Goal: Task Accomplishment & Management: Use online tool/utility

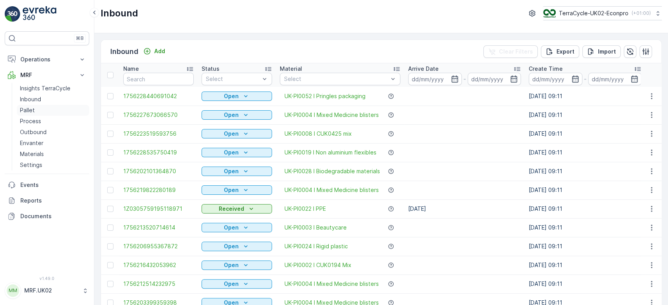
click at [42, 107] on link "Pallet" at bounding box center [53, 110] width 72 height 11
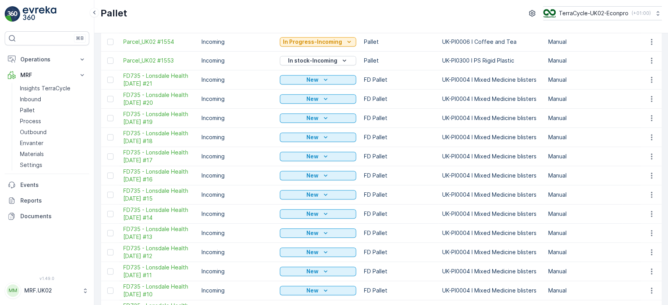
scroll to position [324, 0]
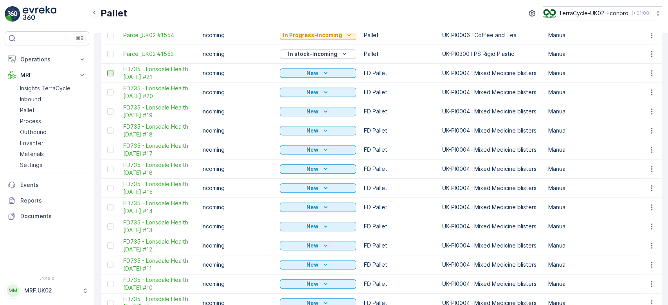
click at [112, 71] on div at bounding box center [110, 73] width 6 height 6
click at [107, 70] on input "checkbox" at bounding box center [107, 70] width 0 height 0
click at [111, 92] on div at bounding box center [110, 92] width 6 height 6
click at [107, 89] on input "checkbox" at bounding box center [107, 89] width 0 height 0
click at [111, 109] on div at bounding box center [110, 111] width 6 height 6
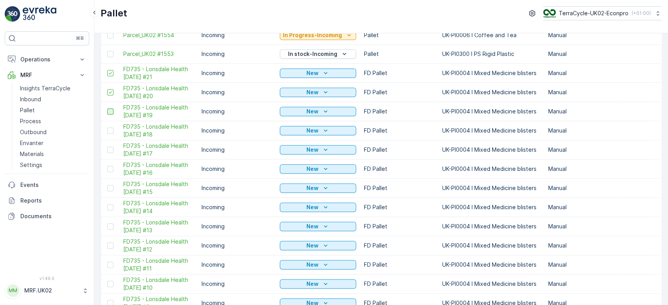
click at [107, 108] on input "checkbox" at bounding box center [107, 108] width 0 height 0
click at [110, 133] on td at bounding box center [110, 130] width 18 height 19
drag, startPoint x: 112, startPoint y: 128, endPoint x: 113, endPoint y: 158, distance: 29.8
click at [111, 132] on div at bounding box center [110, 131] width 6 height 6
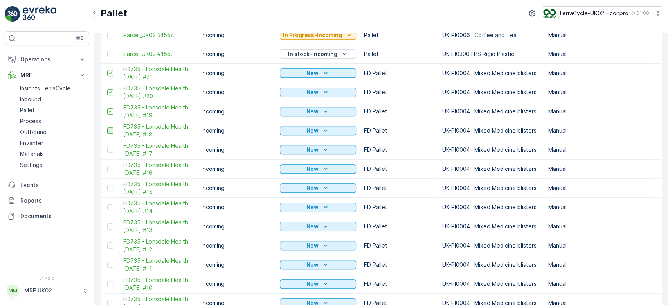
click at [107, 128] on input "checkbox" at bounding box center [107, 128] width 0 height 0
click at [110, 148] on div at bounding box center [110, 150] width 6 height 6
click at [107, 147] on input "checkbox" at bounding box center [107, 147] width 0 height 0
click at [111, 172] on td at bounding box center [110, 168] width 18 height 19
click at [110, 169] on div at bounding box center [110, 169] width 6 height 6
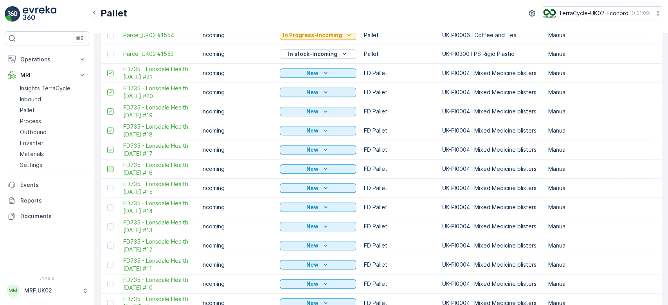
click at [107, 166] on input "checkbox" at bounding box center [107, 166] width 0 height 0
click at [110, 187] on div at bounding box center [110, 188] width 6 height 6
click at [107, 185] on input "checkbox" at bounding box center [107, 185] width 0 height 0
click at [110, 207] on div at bounding box center [110, 207] width 6 height 6
click at [107, 204] on input "checkbox" at bounding box center [107, 204] width 0 height 0
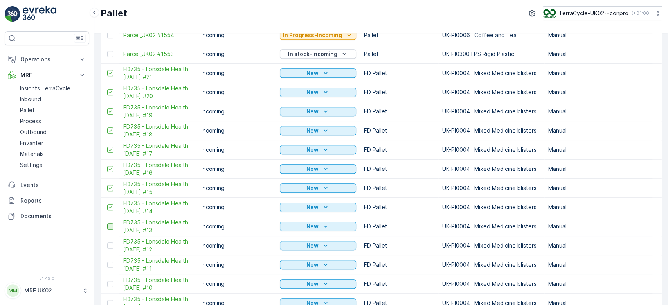
click at [111, 224] on div at bounding box center [110, 226] width 6 height 6
click at [107, 223] on input "checkbox" at bounding box center [107, 223] width 0 height 0
click at [112, 244] on div at bounding box center [110, 246] width 6 height 6
click at [107, 243] on input "checkbox" at bounding box center [107, 243] width 0 height 0
click at [111, 263] on div at bounding box center [110, 265] width 6 height 6
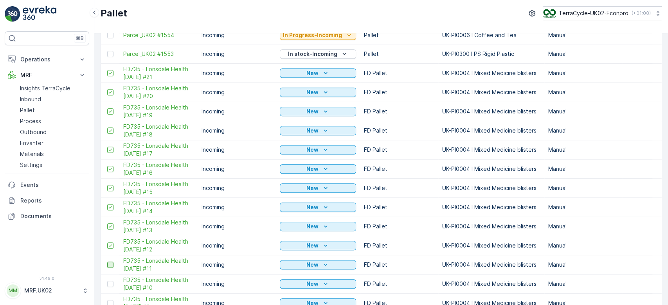
click at [107, 262] on input "checkbox" at bounding box center [107, 262] width 0 height 0
click at [110, 282] on div at bounding box center [110, 284] width 6 height 6
click at [107, 281] on input "checkbox" at bounding box center [107, 281] width 0 height 0
click at [110, 300] on div at bounding box center [110, 303] width 6 height 6
click at [107, 300] on input "checkbox" at bounding box center [107, 300] width 0 height 0
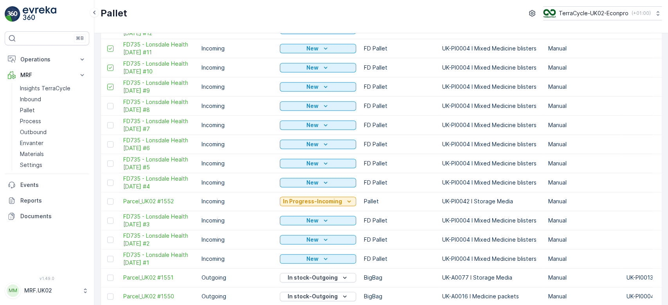
scroll to position [547, 0]
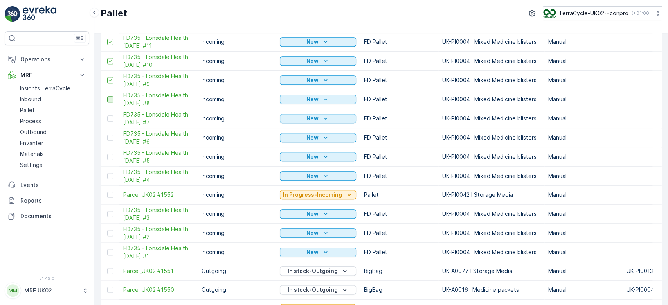
click at [111, 97] on div at bounding box center [110, 99] width 6 height 6
click at [107, 96] on input "checkbox" at bounding box center [107, 96] width 0 height 0
click at [111, 117] on div at bounding box center [110, 118] width 6 height 6
click at [107, 115] on input "checkbox" at bounding box center [107, 115] width 0 height 0
click at [111, 137] on div at bounding box center [110, 138] width 6 height 6
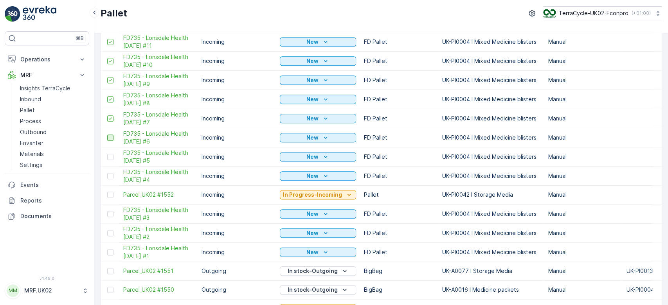
click at [107, 135] on input "checkbox" at bounding box center [107, 135] width 0 height 0
click at [110, 156] on div at bounding box center [110, 157] width 6 height 6
click at [107, 154] on input "checkbox" at bounding box center [107, 154] width 0 height 0
click at [112, 177] on div at bounding box center [110, 176] width 6 height 6
click at [107, 173] on input "checkbox" at bounding box center [107, 173] width 0 height 0
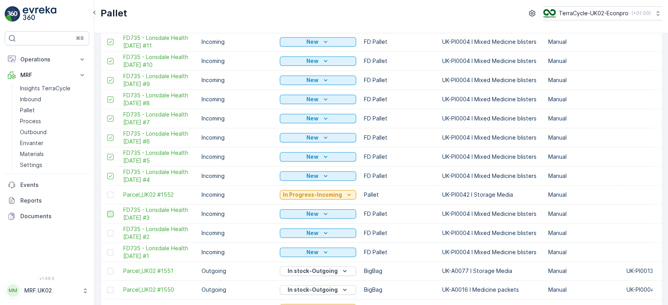
click at [112, 213] on div at bounding box center [110, 214] width 6 height 6
click at [107, 211] on input "checkbox" at bounding box center [107, 211] width 0 height 0
click at [110, 231] on div at bounding box center [110, 233] width 6 height 6
click at [107, 230] on input "checkbox" at bounding box center [107, 230] width 0 height 0
click at [113, 252] on div at bounding box center [110, 252] width 6 height 6
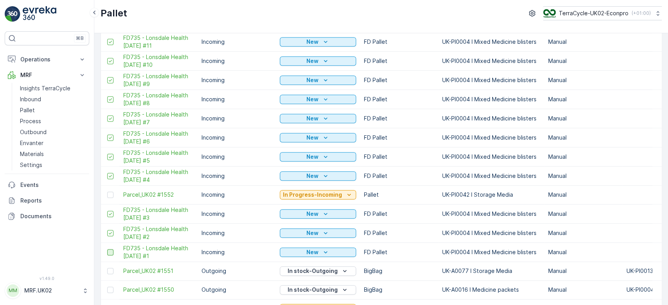
click at [107, 249] on input "checkbox" at bounding box center [107, 249] width 0 height 0
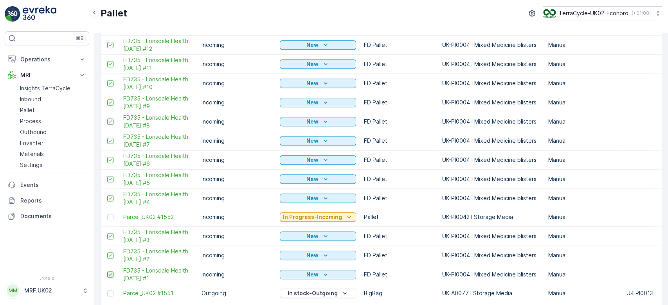
scroll to position [525, 0]
click at [148, 269] on span "FD735 - Lonsdale Health [DATE] #1" at bounding box center [158, 275] width 70 height 16
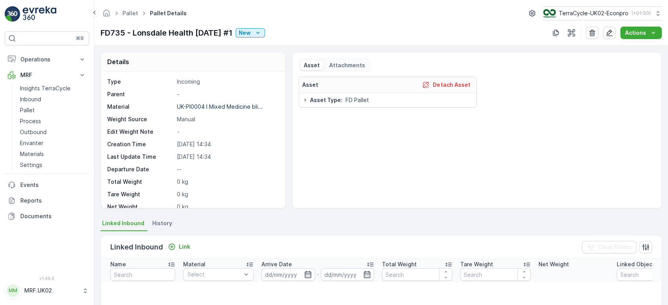
click at [289, 122] on div "Details Type Incoming Parent - Material UK-PI0004 I Mixed Medicine bli... Weigh…" at bounding box center [381, 130] width 561 height 157
click at [611, 35] on icon "button" at bounding box center [609, 33] width 8 height 8
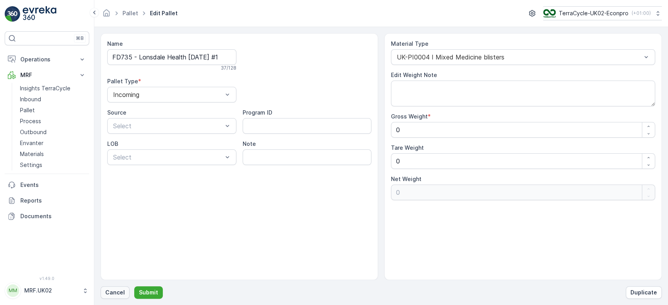
click at [111, 295] on p "Cancel" at bounding box center [115, 293] width 20 height 8
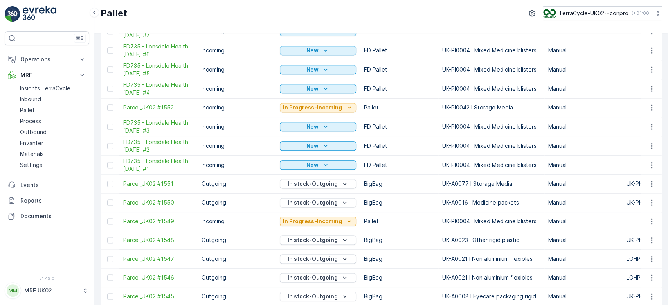
scroll to position [632, 0]
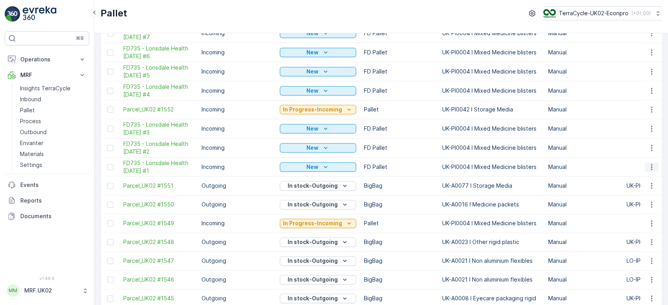
click at [648, 168] on icon "button" at bounding box center [652, 167] width 8 height 8
click at [639, 220] on span "Print QR" at bounding box center [631, 221] width 22 height 8
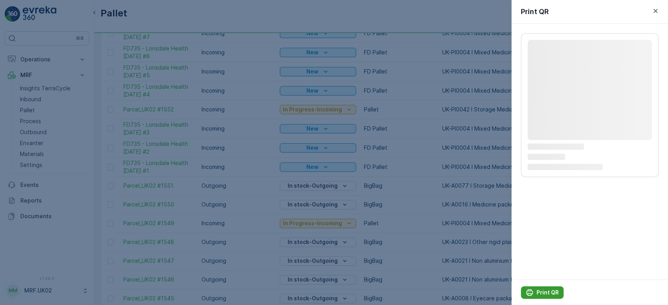
click at [542, 294] on p "Print QR" at bounding box center [548, 293] width 22 height 8
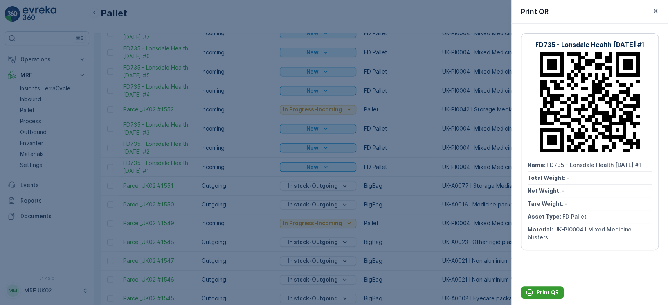
click at [538, 293] on p "Print QR" at bounding box center [548, 293] width 22 height 8
click at [321, 18] on div at bounding box center [334, 152] width 668 height 305
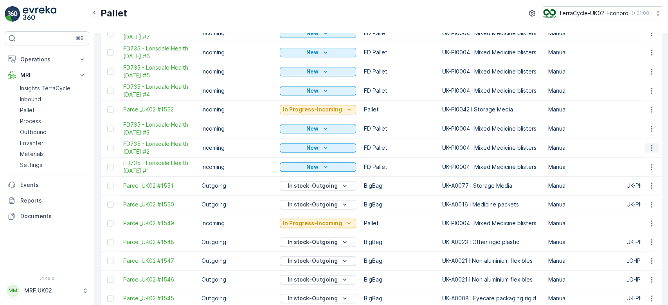
click at [648, 146] on icon "button" at bounding box center [652, 148] width 8 height 8
click at [644, 200] on div "Print QR" at bounding box center [642, 201] width 52 height 11
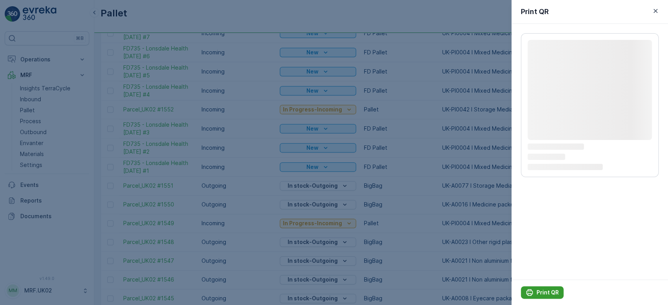
click at [545, 290] on p "Print QR" at bounding box center [548, 293] width 22 height 8
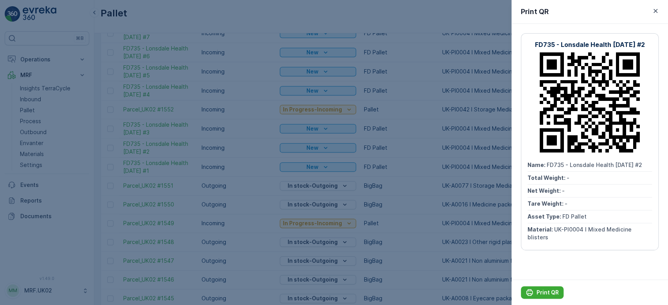
click at [333, 17] on div at bounding box center [334, 152] width 668 height 305
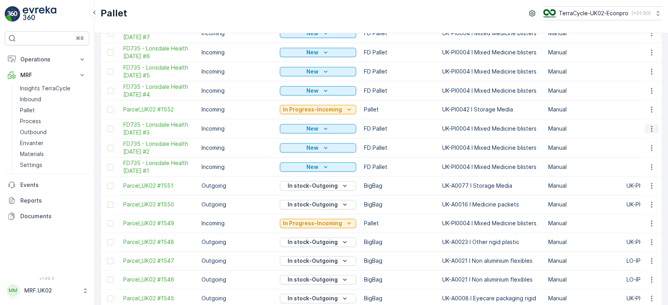
click at [649, 128] on icon "button" at bounding box center [652, 129] width 8 height 8
click at [639, 180] on span "Print QR" at bounding box center [631, 183] width 22 height 8
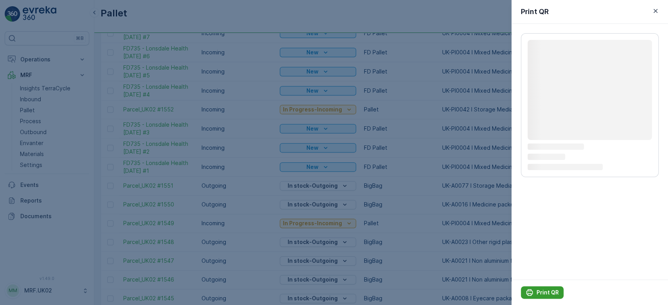
click at [545, 290] on p "Print QR" at bounding box center [548, 293] width 22 height 8
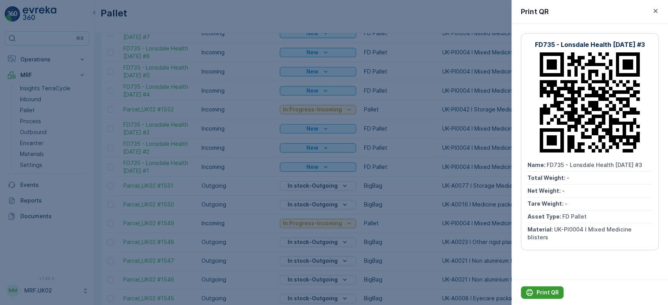
click at [545, 290] on p "Print QR" at bounding box center [548, 293] width 22 height 8
click at [411, 17] on div at bounding box center [334, 152] width 668 height 305
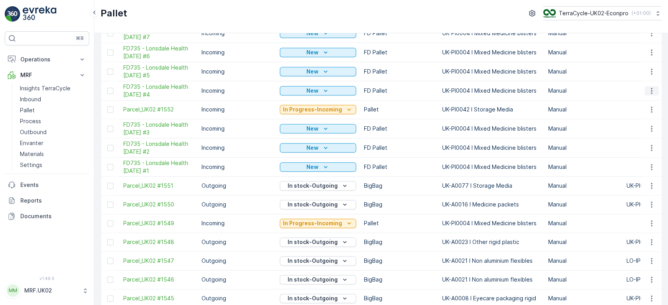
click at [650, 90] on icon "button" at bounding box center [652, 91] width 8 height 8
click at [643, 143] on div "Print QR" at bounding box center [642, 144] width 52 height 11
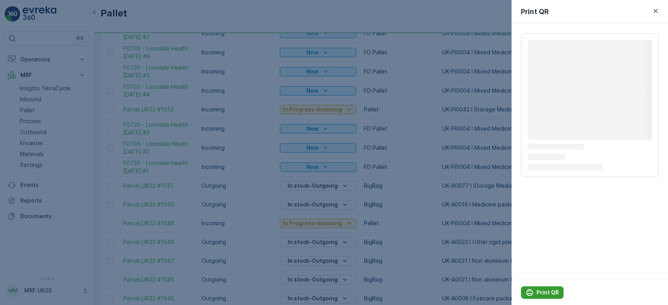
click at [544, 291] on p "Print QR" at bounding box center [548, 293] width 22 height 8
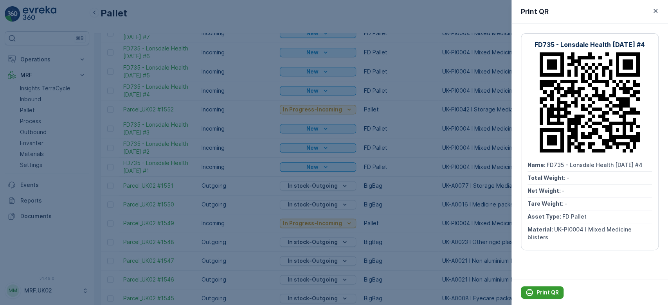
click at [544, 291] on p "Print QR" at bounding box center [548, 293] width 22 height 8
click at [232, 20] on div at bounding box center [334, 152] width 668 height 305
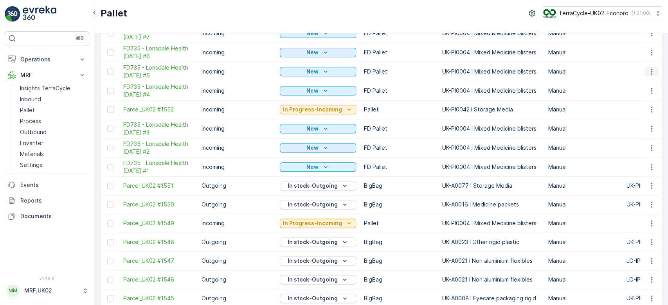
click at [649, 71] on icon "button" at bounding box center [652, 72] width 8 height 8
click at [638, 125] on span "Print QR" at bounding box center [631, 126] width 22 height 8
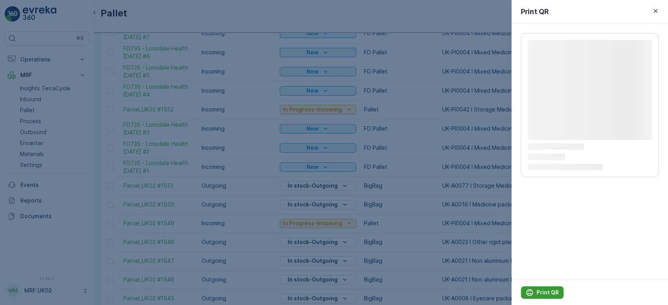
click at [548, 291] on p "Print QR" at bounding box center [548, 293] width 22 height 8
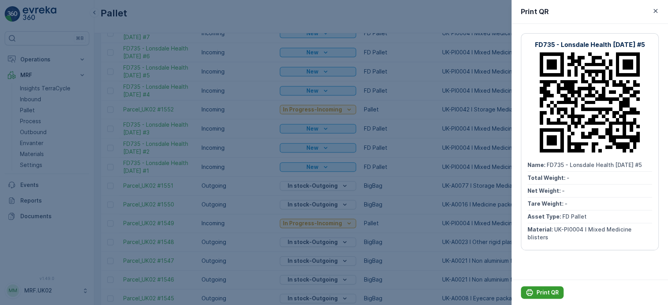
click at [548, 291] on p "Print QR" at bounding box center [548, 293] width 22 height 8
click at [231, 16] on div at bounding box center [334, 152] width 668 height 305
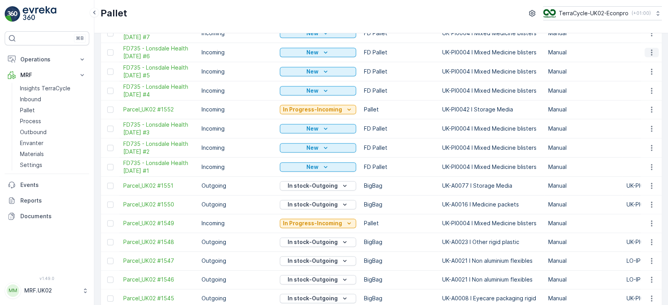
click at [650, 52] on icon "button" at bounding box center [652, 53] width 8 height 8
click at [645, 104] on div "Print QR" at bounding box center [642, 106] width 52 height 11
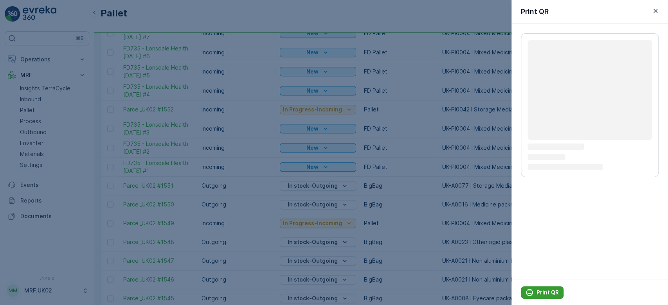
click at [547, 294] on p "Print QR" at bounding box center [548, 293] width 22 height 8
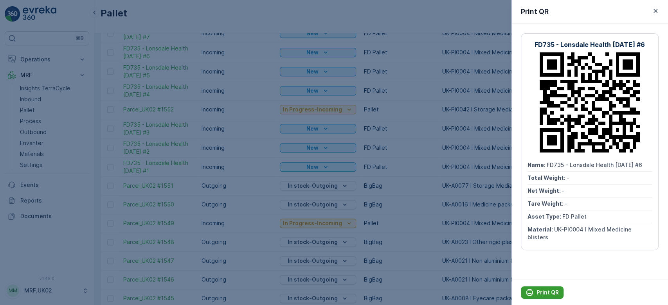
click at [547, 294] on p "Print QR" at bounding box center [548, 293] width 22 height 8
click at [205, 13] on div at bounding box center [334, 152] width 668 height 305
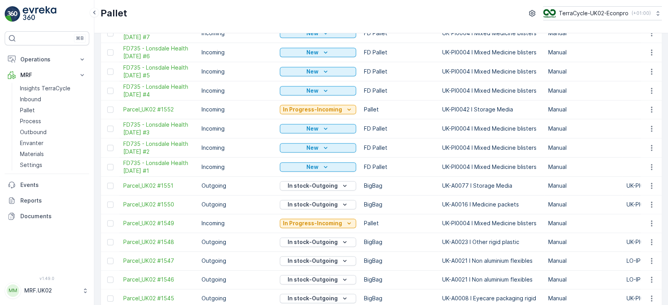
scroll to position [394, 0]
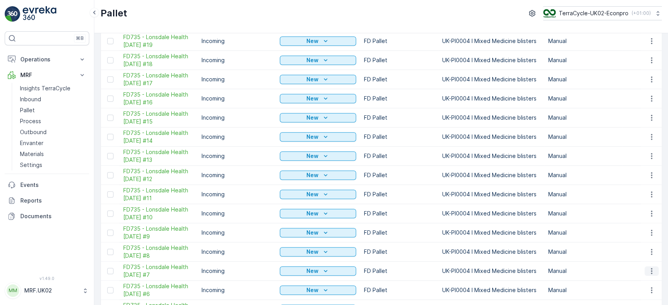
click at [655, 269] on button "button" at bounding box center [652, 271] width 14 height 9
click at [635, 241] on span "Print QR" at bounding box center [631, 244] width 22 height 8
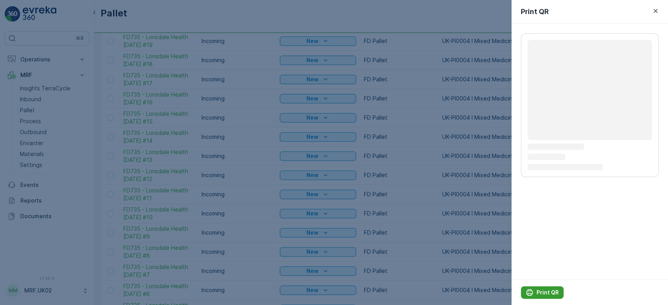
click at [546, 292] on p "Print QR" at bounding box center [548, 293] width 22 height 8
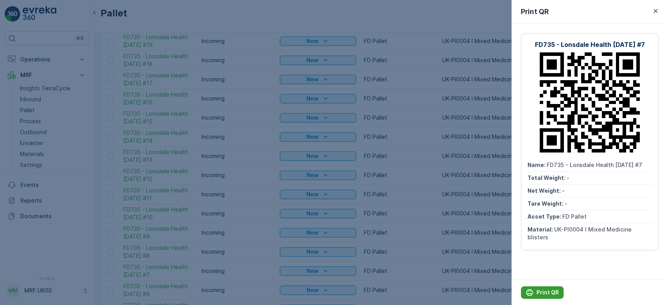
click at [546, 292] on p "Print QR" at bounding box center [548, 293] width 22 height 8
click at [188, 23] on div at bounding box center [334, 152] width 668 height 305
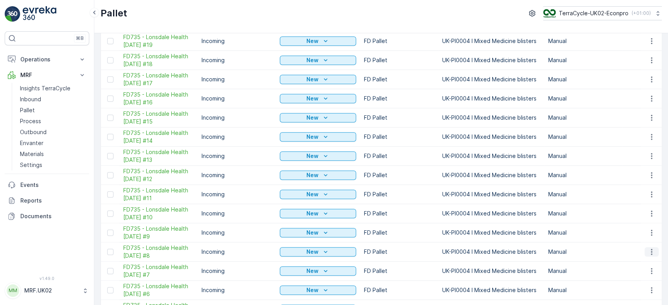
click at [652, 250] on icon "button" at bounding box center [652, 252] width 8 height 8
click at [637, 224] on span "Print QR" at bounding box center [631, 225] width 22 height 8
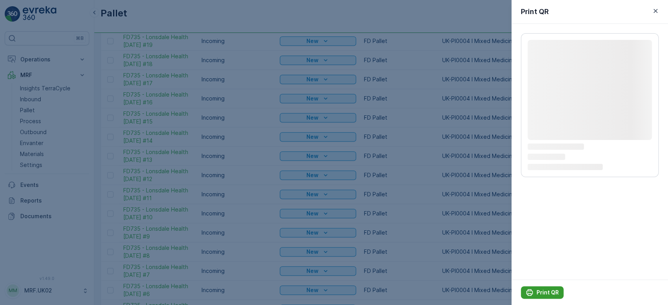
click at [549, 292] on p "Print QR" at bounding box center [548, 293] width 22 height 8
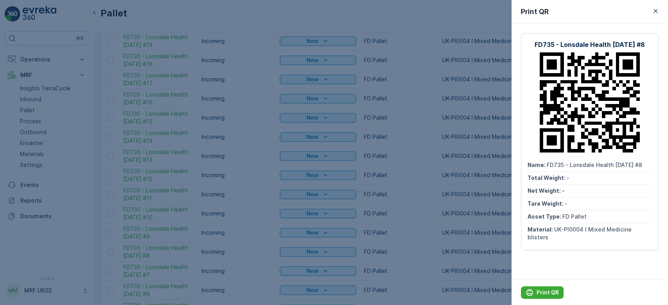
click at [163, 7] on div at bounding box center [334, 152] width 668 height 305
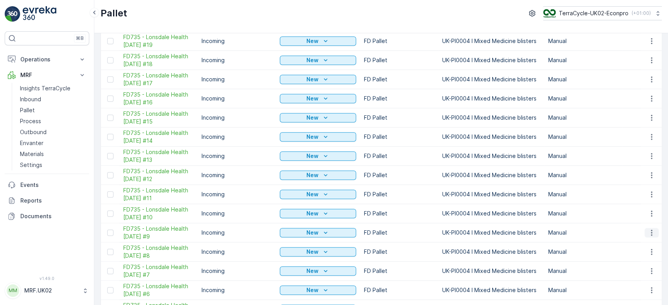
click at [651, 230] on icon "button" at bounding box center [651, 233] width 1 height 6
click at [645, 203] on div "Print QR" at bounding box center [642, 205] width 52 height 11
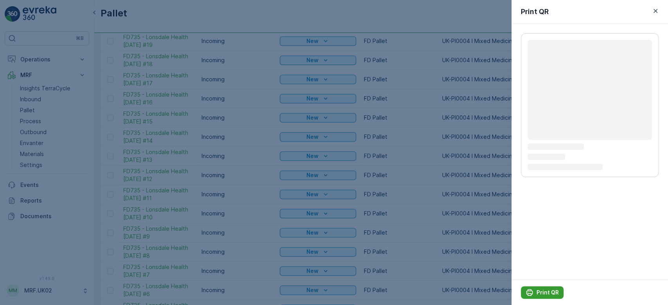
click at [546, 293] on p "Print QR" at bounding box center [548, 293] width 22 height 8
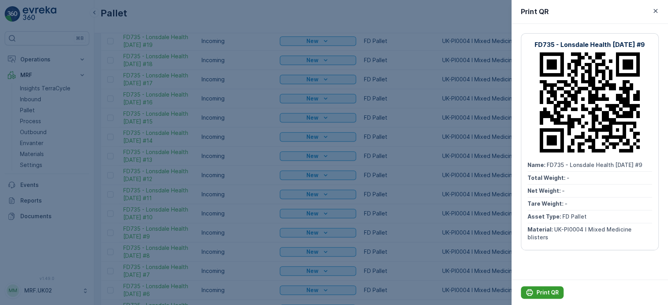
click at [546, 293] on p "Print QR" at bounding box center [548, 293] width 22 height 8
click at [340, 12] on div at bounding box center [334, 152] width 668 height 305
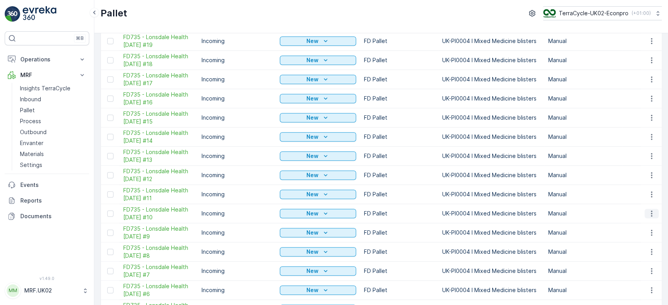
click at [653, 213] on icon "button" at bounding box center [652, 214] width 8 height 8
click at [641, 267] on div "Print QR" at bounding box center [642, 268] width 52 height 11
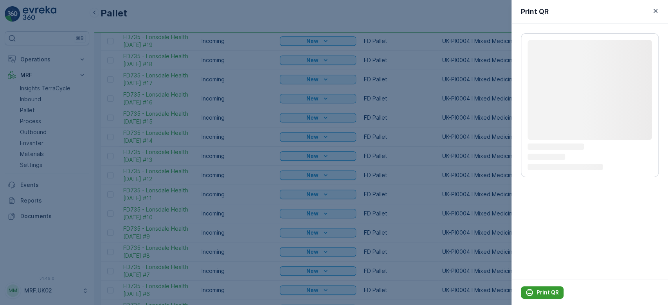
click at [544, 292] on p "Print QR" at bounding box center [548, 293] width 22 height 8
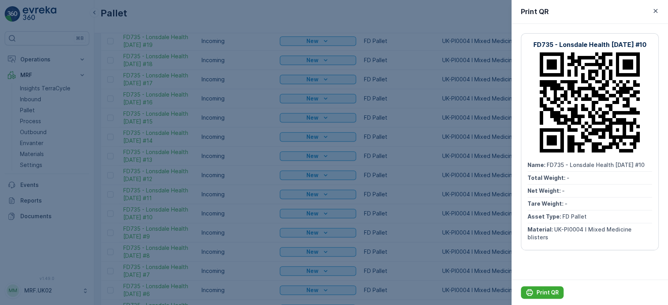
click at [339, 14] on div at bounding box center [334, 152] width 668 height 305
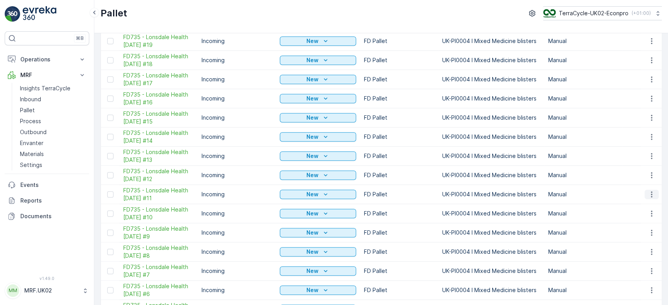
click at [651, 193] on icon "button" at bounding box center [652, 195] width 8 height 8
click at [635, 248] on span "Print QR" at bounding box center [631, 249] width 22 height 8
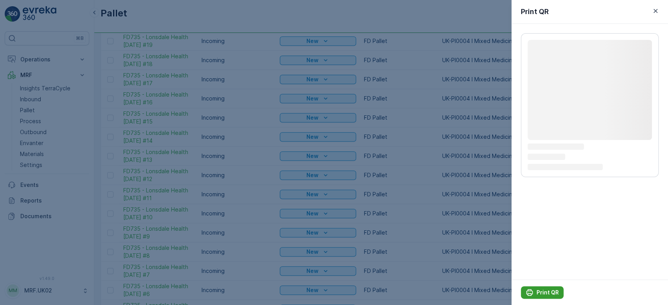
click at [549, 294] on p "Print QR" at bounding box center [548, 293] width 22 height 8
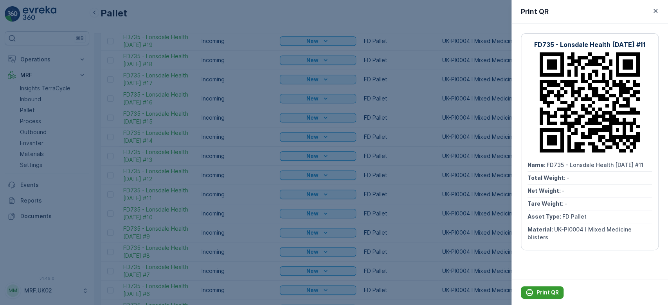
click at [543, 290] on p "Print QR" at bounding box center [548, 293] width 22 height 8
click at [444, 13] on div at bounding box center [334, 152] width 668 height 305
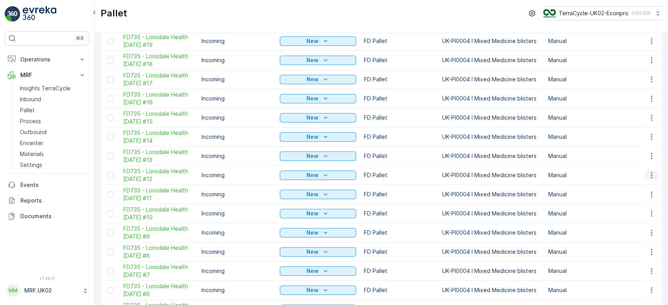
click at [651, 175] on icon "button" at bounding box center [652, 175] width 8 height 8
click at [636, 226] on span "Print QR" at bounding box center [631, 230] width 22 height 8
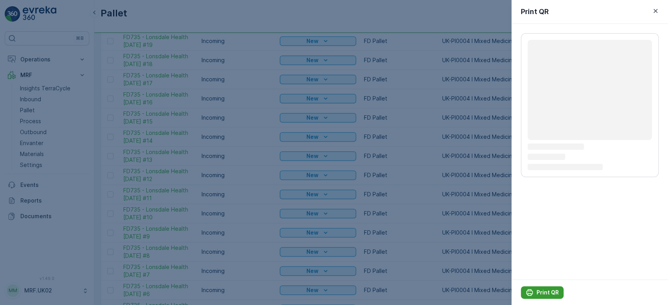
click at [550, 294] on p "Print QR" at bounding box center [548, 293] width 22 height 8
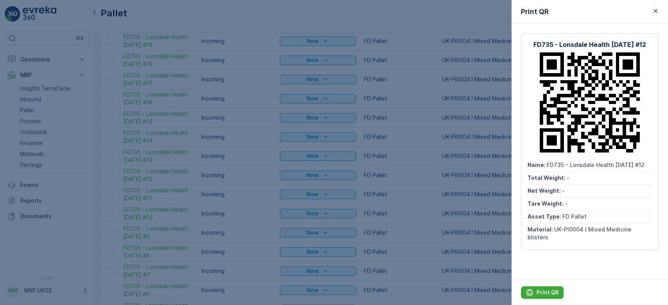
click at [316, 20] on div at bounding box center [334, 152] width 668 height 305
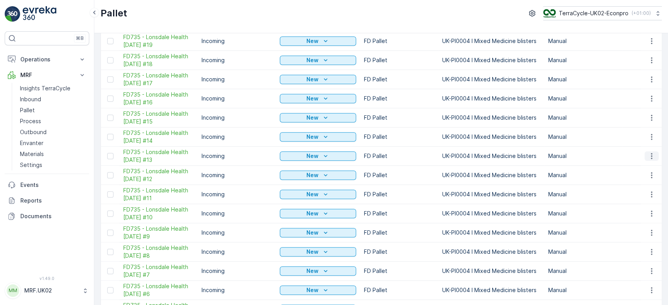
click at [648, 153] on icon "button" at bounding box center [652, 156] width 8 height 8
click at [641, 211] on div "Print QR" at bounding box center [642, 210] width 52 height 11
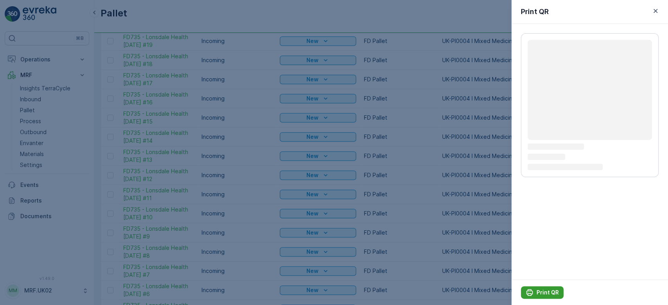
click at [545, 290] on p "Print QR" at bounding box center [548, 293] width 22 height 8
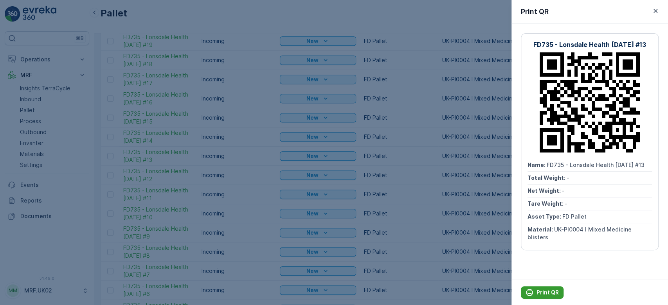
click at [545, 294] on p "Print QR" at bounding box center [548, 293] width 22 height 8
click at [261, 5] on div at bounding box center [334, 152] width 668 height 305
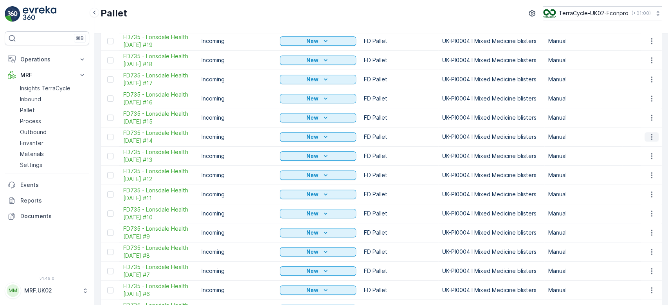
click at [652, 141] on icon "button" at bounding box center [652, 137] width 8 height 8
click at [636, 249] on span "Print QR" at bounding box center [631, 253] width 22 height 8
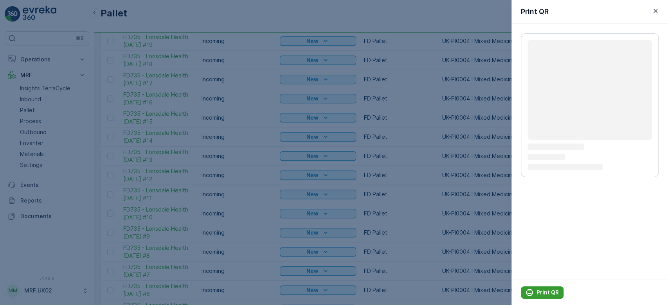
click at [540, 294] on p "Print QR" at bounding box center [548, 293] width 22 height 8
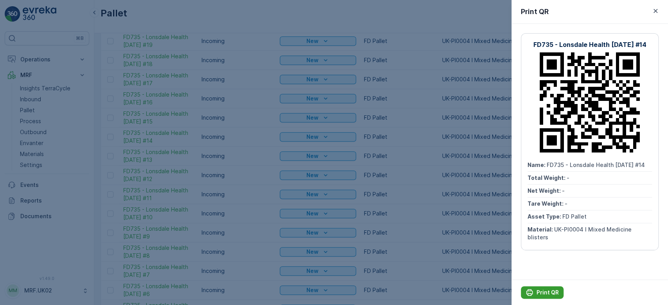
click at [540, 294] on p "Print QR" at bounding box center [548, 293] width 22 height 8
click at [335, 18] on div at bounding box center [334, 152] width 668 height 305
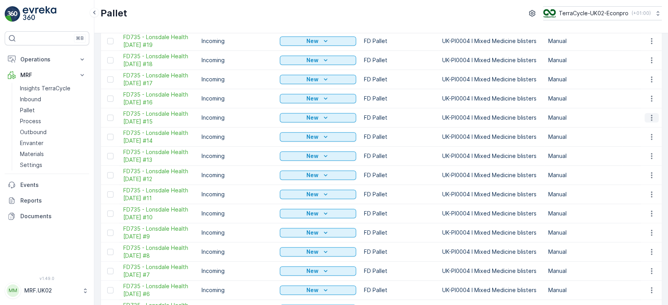
click at [652, 122] on icon "button" at bounding box center [652, 118] width 8 height 8
click at [637, 230] on span "Print QR" at bounding box center [631, 233] width 22 height 8
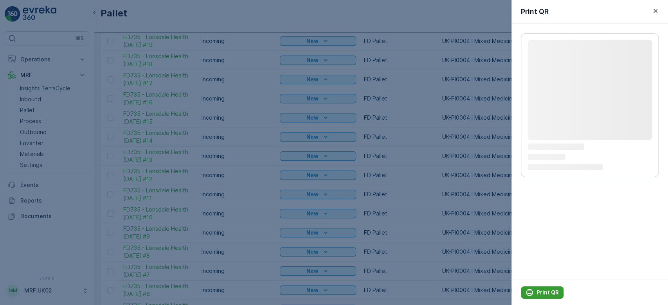
click at [548, 293] on p "Print QR" at bounding box center [548, 293] width 22 height 8
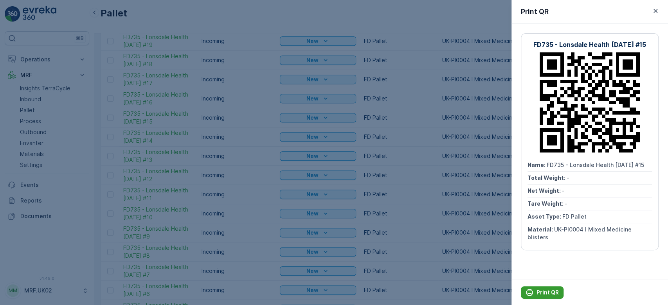
click at [543, 290] on p "Print QR" at bounding box center [548, 293] width 22 height 8
click at [385, 14] on div at bounding box center [334, 152] width 668 height 305
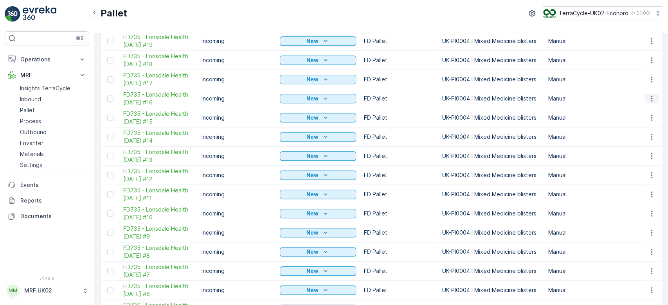
click at [651, 103] on icon "button" at bounding box center [652, 99] width 8 height 8
click at [636, 210] on div "Print QR" at bounding box center [642, 214] width 52 height 11
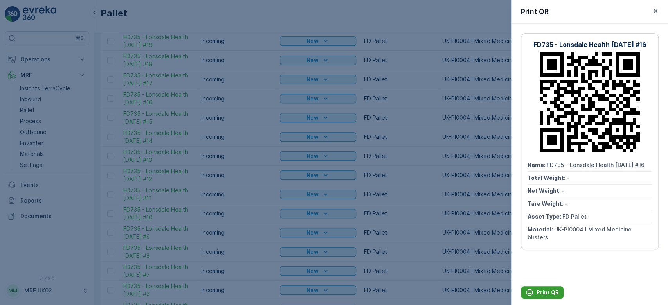
click at [536, 287] on button "Print QR" at bounding box center [542, 292] width 43 height 13
click at [411, 20] on div at bounding box center [334, 152] width 668 height 305
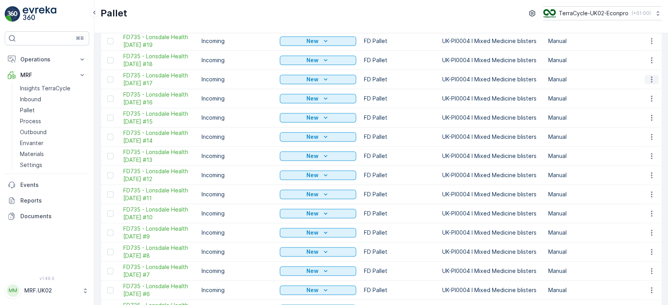
click at [651, 83] on icon "button" at bounding box center [652, 80] width 8 height 8
click at [634, 277] on span "Print QR" at bounding box center [631, 277] width 22 height 8
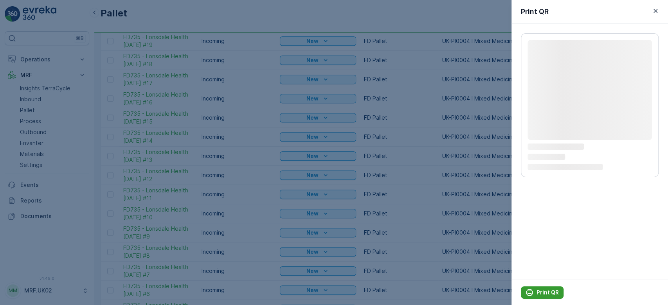
click at [548, 291] on p "Print QR" at bounding box center [548, 293] width 22 height 8
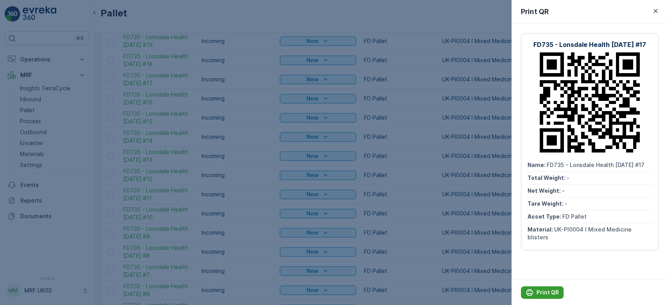
click at [539, 291] on p "Print QR" at bounding box center [548, 293] width 22 height 8
click at [214, 17] on div at bounding box center [334, 152] width 668 height 305
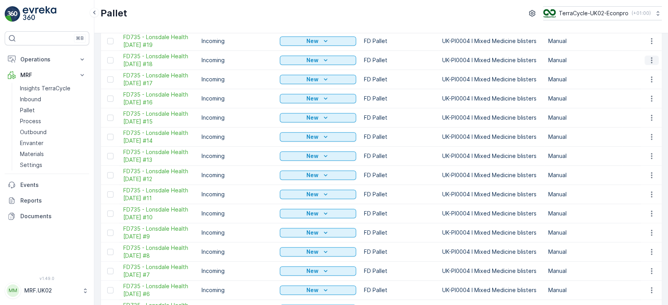
click at [651, 64] on icon "button" at bounding box center [652, 60] width 8 height 8
click at [641, 256] on div "Print QR" at bounding box center [642, 257] width 52 height 11
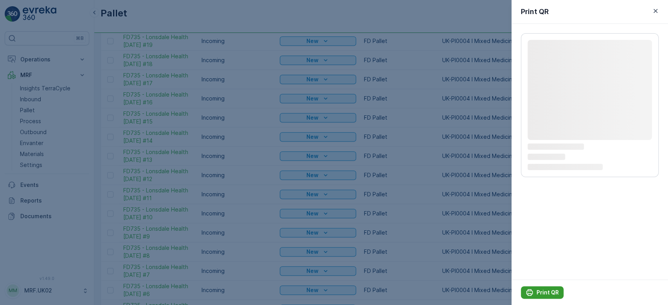
click at [546, 293] on p "Print QR" at bounding box center [548, 293] width 22 height 8
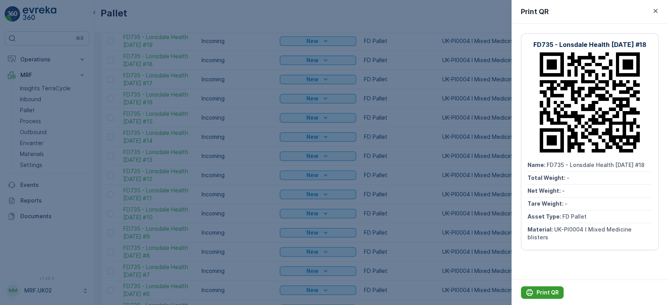
click at [542, 294] on p "Print QR" at bounding box center [548, 293] width 22 height 8
click at [245, 11] on div at bounding box center [334, 152] width 668 height 305
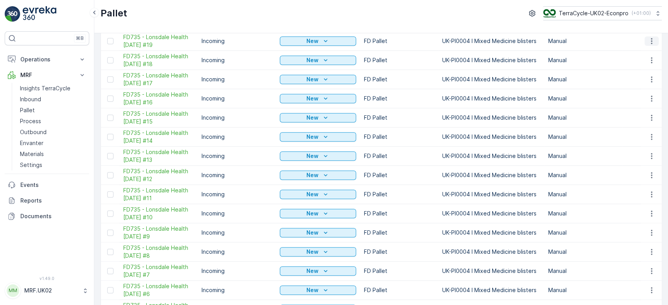
click at [651, 45] on icon "button" at bounding box center [652, 41] width 8 height 8
click at [645, 239] on div "Print QR" at bounding box center [642, 238] width 52 height 11
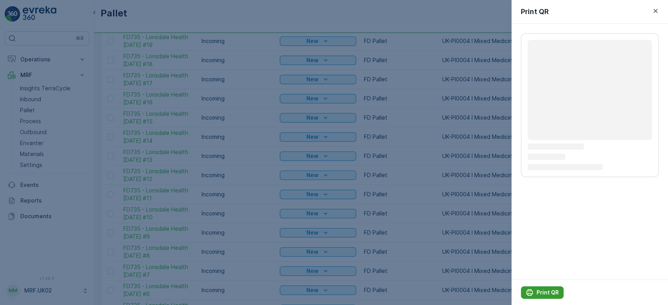
click at [548, 292] on p "Print QR" at bounding box center [548, 293] width 22 height 8
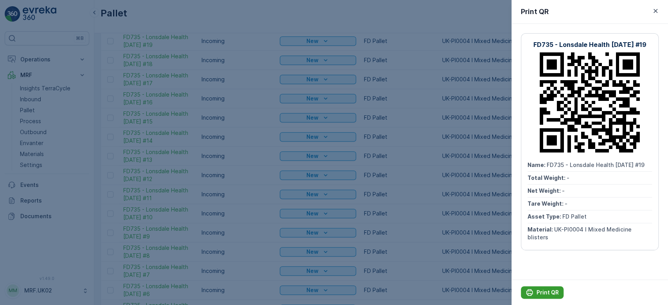
click at [533, 290] on icon "Print QR" at bounding box center [530, 293] width 8 height 8
click at [407, 15] on div at bounding box center [334, 152] width 668 height 305
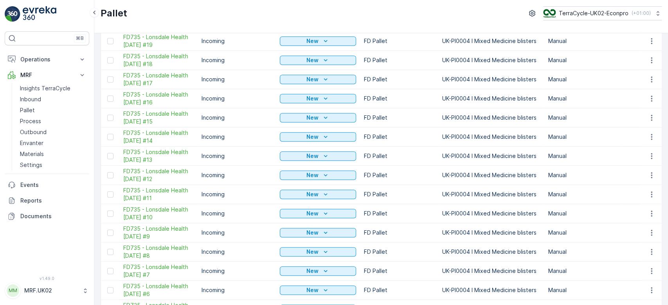
click at [650, 27] on button "button" at bounding box center [652, 21] width 14 height 9
click at [639, 219] on span "Print QR" at bounding box center [631, 220] width 22 height 8
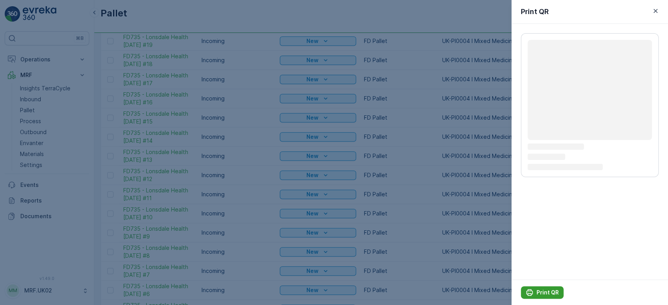
click at [554, 291] on p "Print QR" at bounding box center [548, 293] width 22 height 8
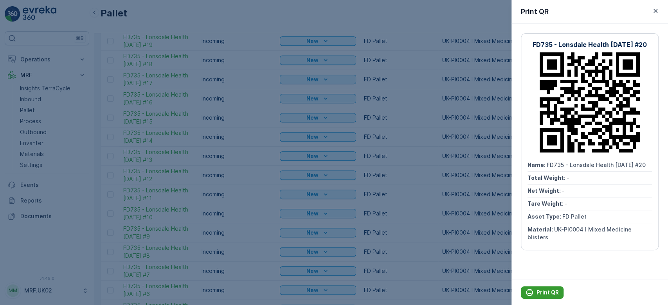
click at [554, 291] on p "Print QR" at bounding box center [548, 293] width 22 height 8
click at [328, 17] on div at bounding box center [334, 152] width 668 height 305
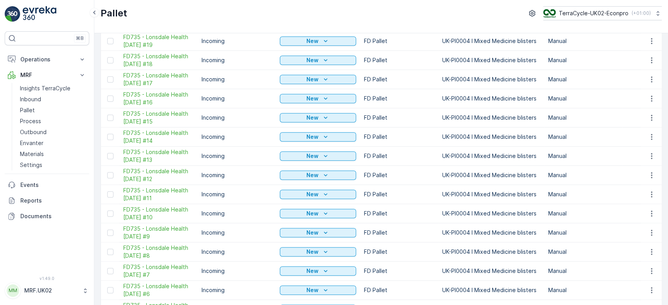
click at [651, 7] on icon "button" at bounding box center [652, 3] width 8 height 8
click at [639, 203] on span "Print QR" at bounding box center [631, 200] width 22 height 8
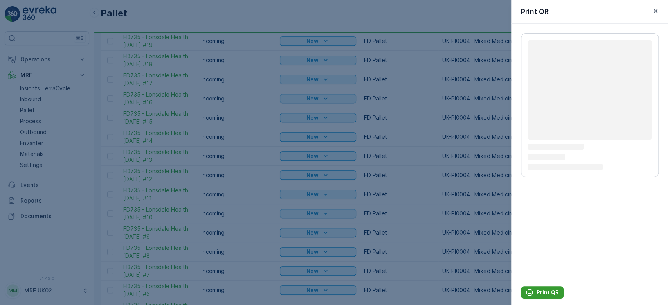
click at [548, 293] on p "Print QR" at bounding box center [548, 293] width 22 height 8
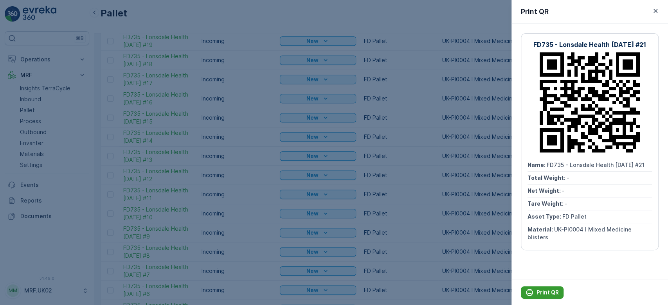
click at [548, 293] on p "Print QR" at bounding box center [548, 293] width 22 height 8
click at [402, 18] on div at bounding box center [334, 152] width 668 height 305
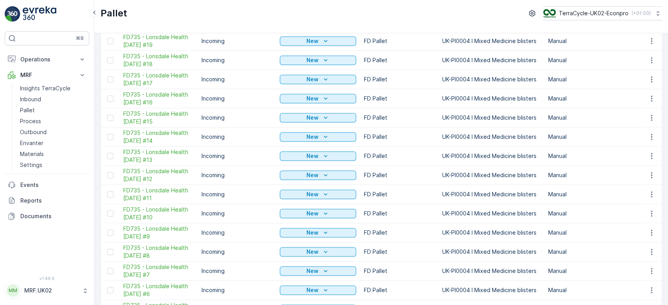
click at [351, 15] on div "Pallet TerraCycle-UK02-Econpro ( +01:00 )" at bounding box center [381, 13] width 561 height 14
click at [47, 99] on link "Inbound" at bounding box center [53, 99] width 72 height 11
